Goal: Task Accomplishment & Management: Manage account settings

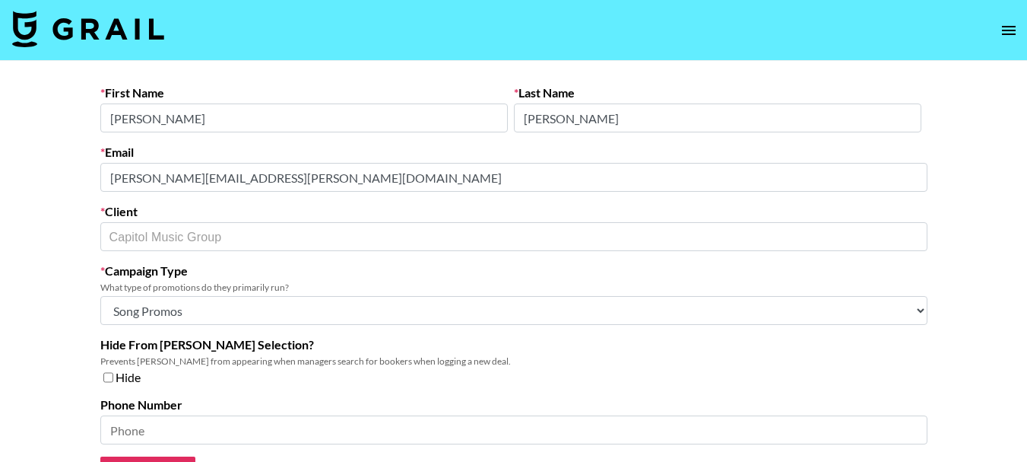
select select "Song"
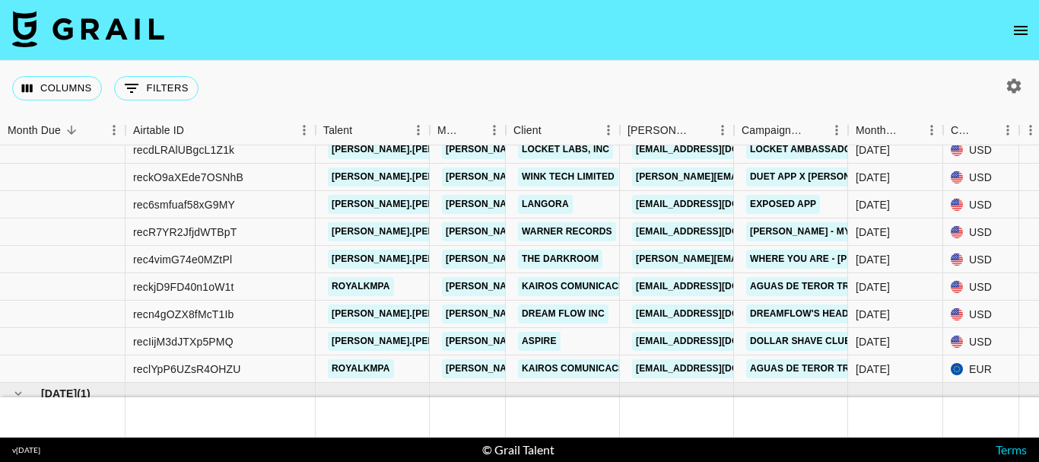
scroll to position [110, 0]
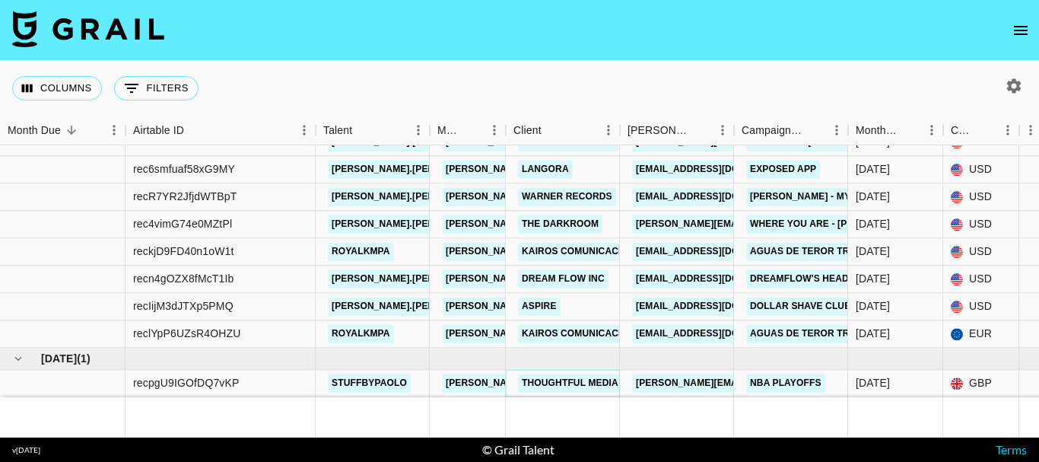
click at [601, 373] on link "Thoughtful Media" at bounding box center [570, 382] width 104 height 19
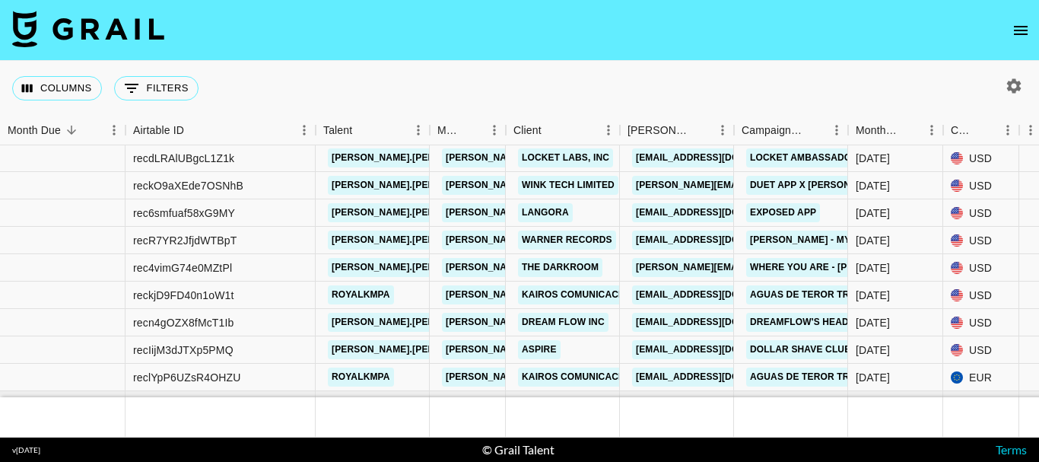
scroll to position [0, 0]
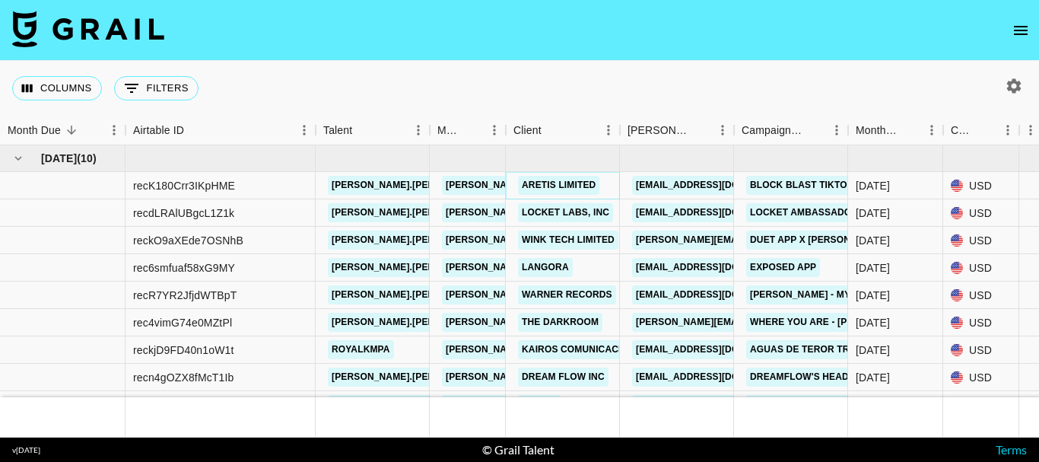
click at [541, 180] on link "ARETIS LIMITED" at bounding box center [558, 185] width 81 height 19
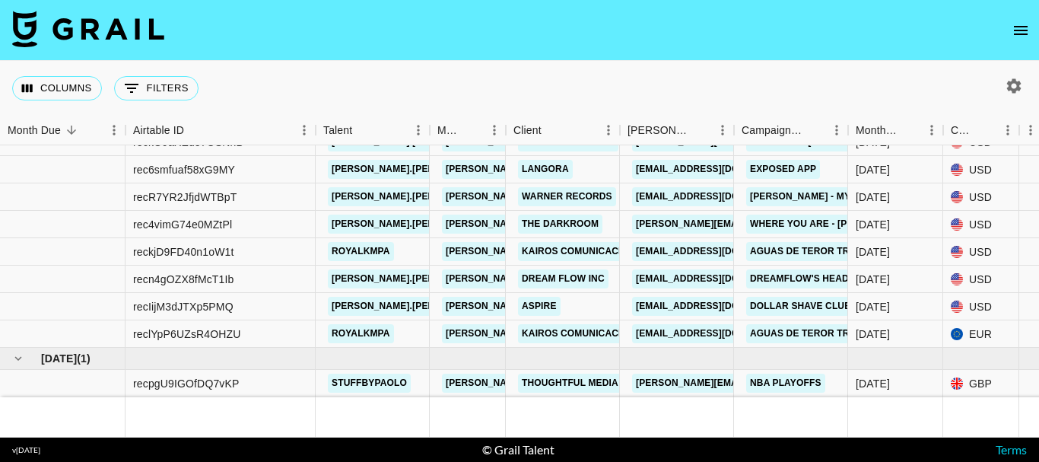
scroll to position [110, 0]
click at [692, 373] on link "maridel@thoughtfulmedia.com" at bounding box center [756, 382] width 248 height 19
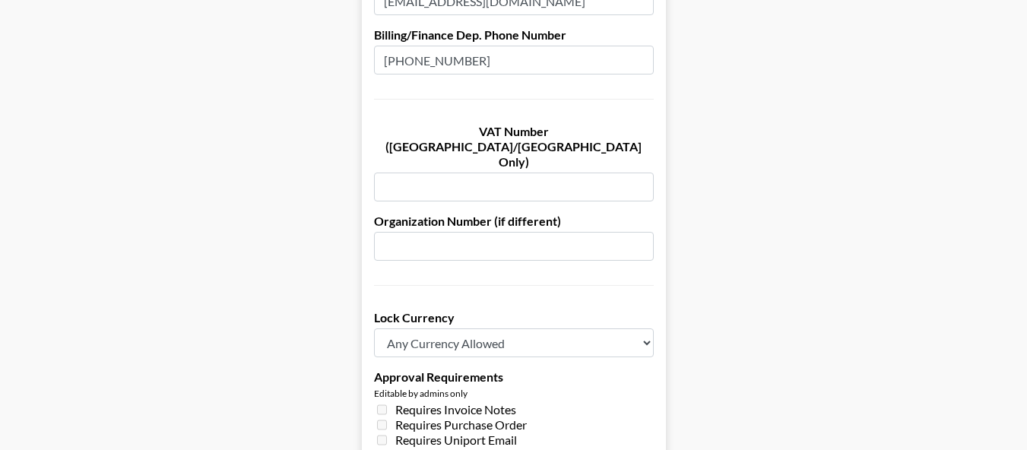
scroll to position [1065, 0]
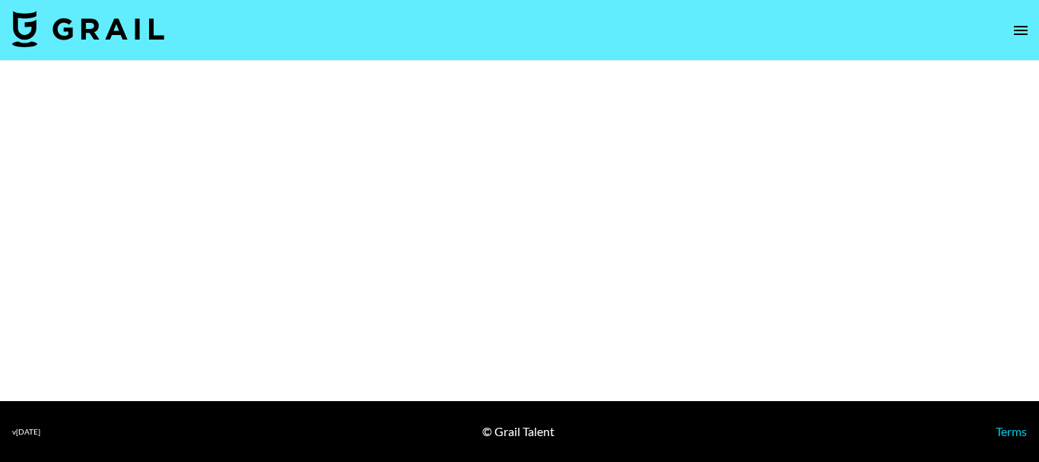
select select "Brand"
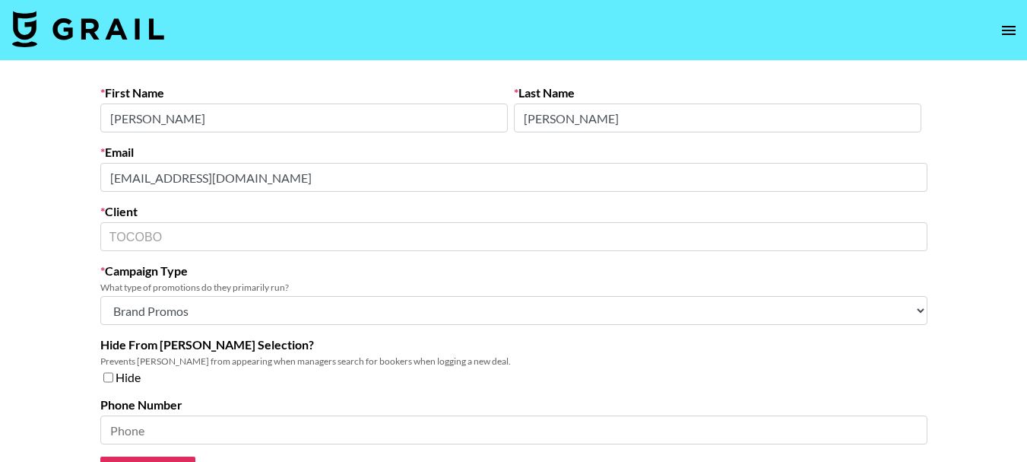
select select "Brand"
